Goal: Entertainment & Leisure: Consume media (video, audio)

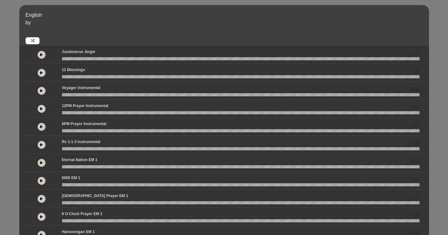
click at [42, 89] on button at bounding box center [42, 91] width 8 height 8
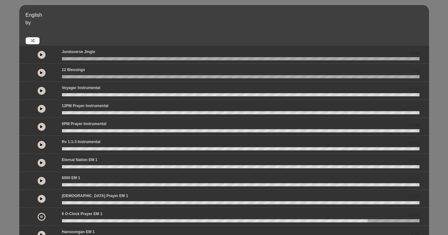
click at [44, 217] on button at bounding box center [42, 217] width 8 height 8
click at [40, 144] on icon at bounding box center [41, 144] width 3 height 3
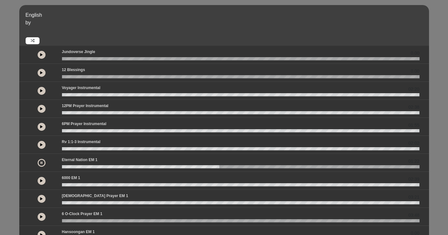
click at [42, 161] on icon at bounding box center [41, 162] width 2 height 3
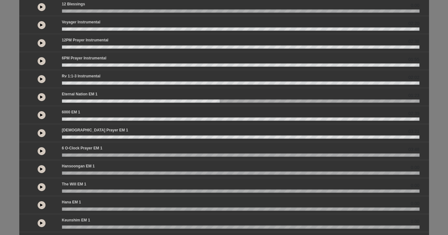
scroll to position [83, 0]
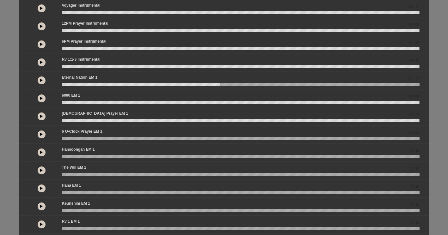
click at [40, 189] on button at bounding box center [42, 189] width 8 height 8
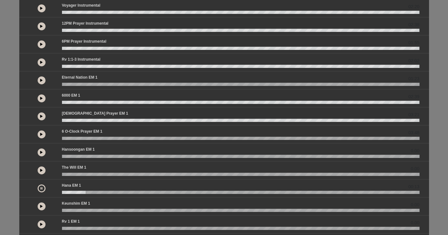
click at [42, 191] on button at bounding box center [42, 189] width 8 height 8
click at [43, 189] on button at bounding box center [42, 189] width 8 height 8
click at [43, 188] on button at bounding box center [42, 189] width 8 height 8
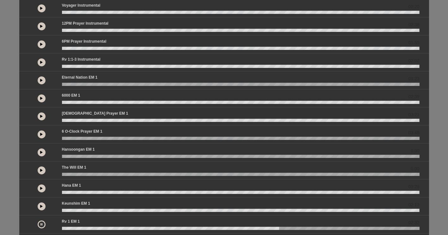
click at [42, 222] on button at bounding box center [42, 225] width 8 height 8
